Goal: Transaction & Acquisition: Subscribe to service/newsletter

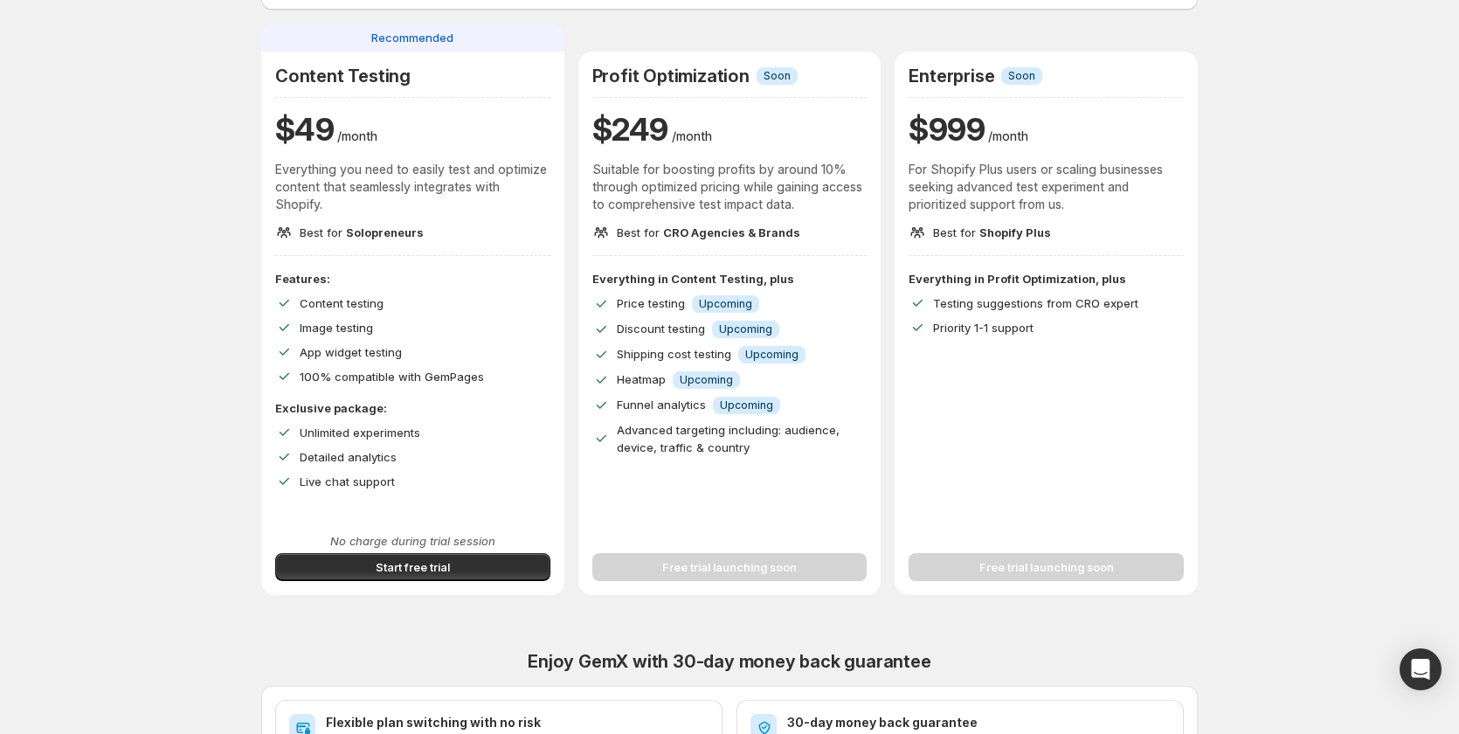
scroll to position [175, 0]
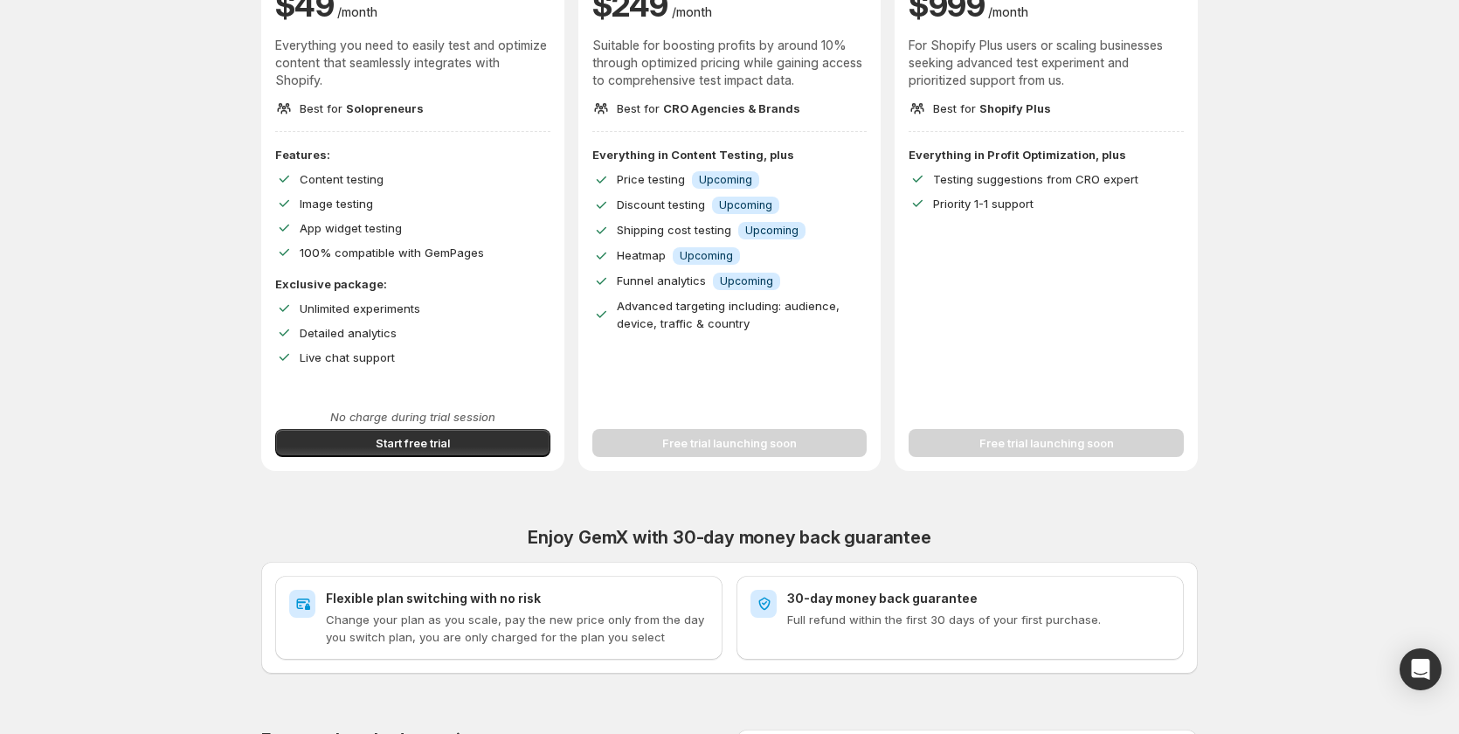
scroll to position [262, 0]
click at [412, 446] on span "Start free trial" at bounding box center [413, 441] width 74 height 17
